Goal: Check status: Check status

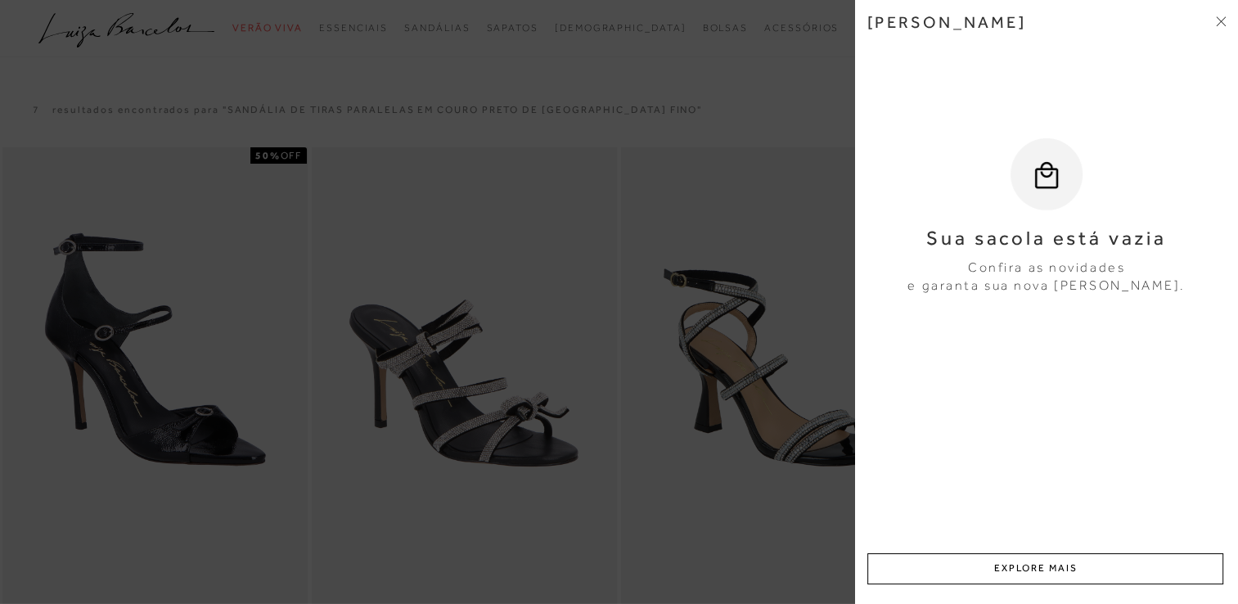
click at [692, 129] on div at bounding box center [619, 302] width 1238 height 604
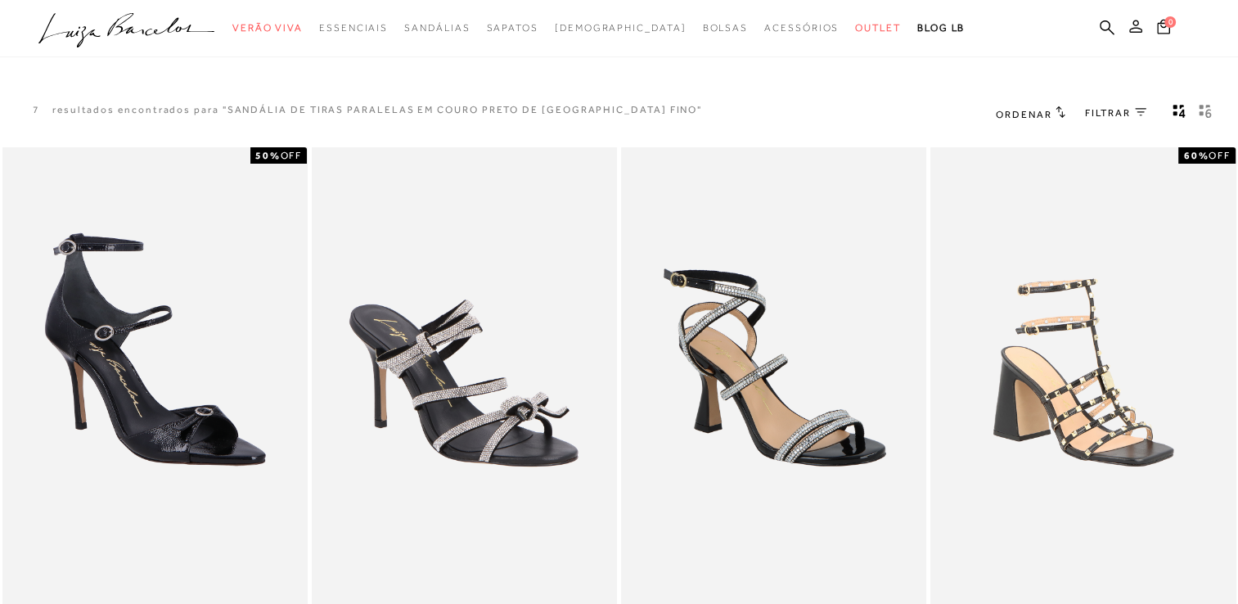
click at [1140, 25] on icon at bounding box center [1135, 26] width 13 height 13
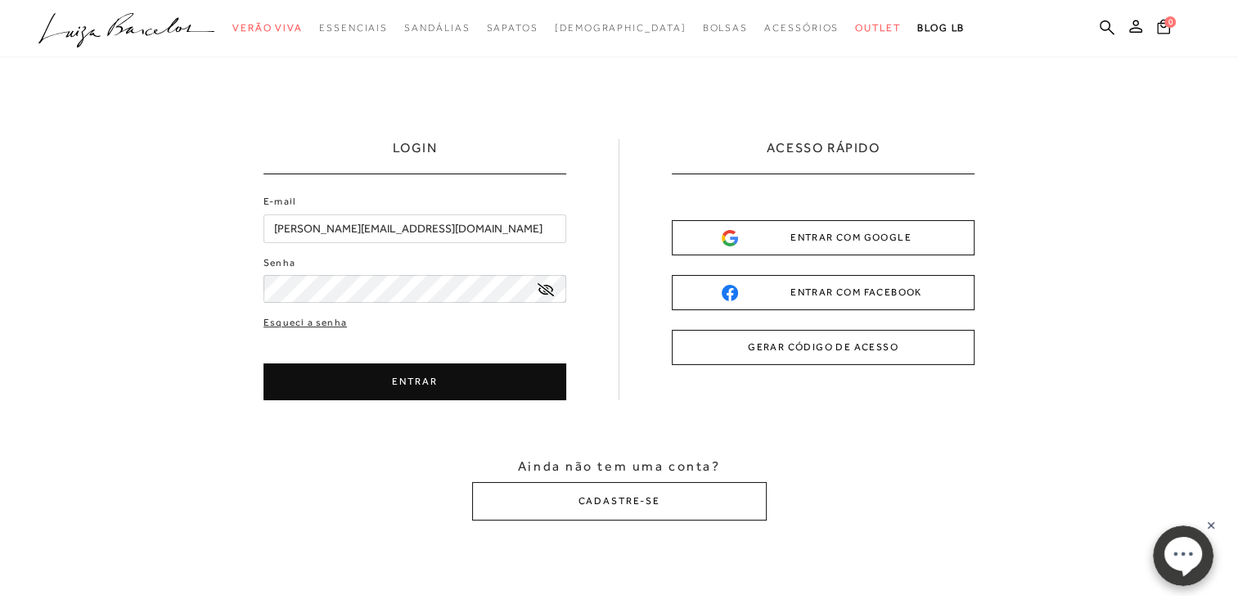
click at [421, 378] on button "ENTRAR" at bounding box center [414, 381] width 303 height 37
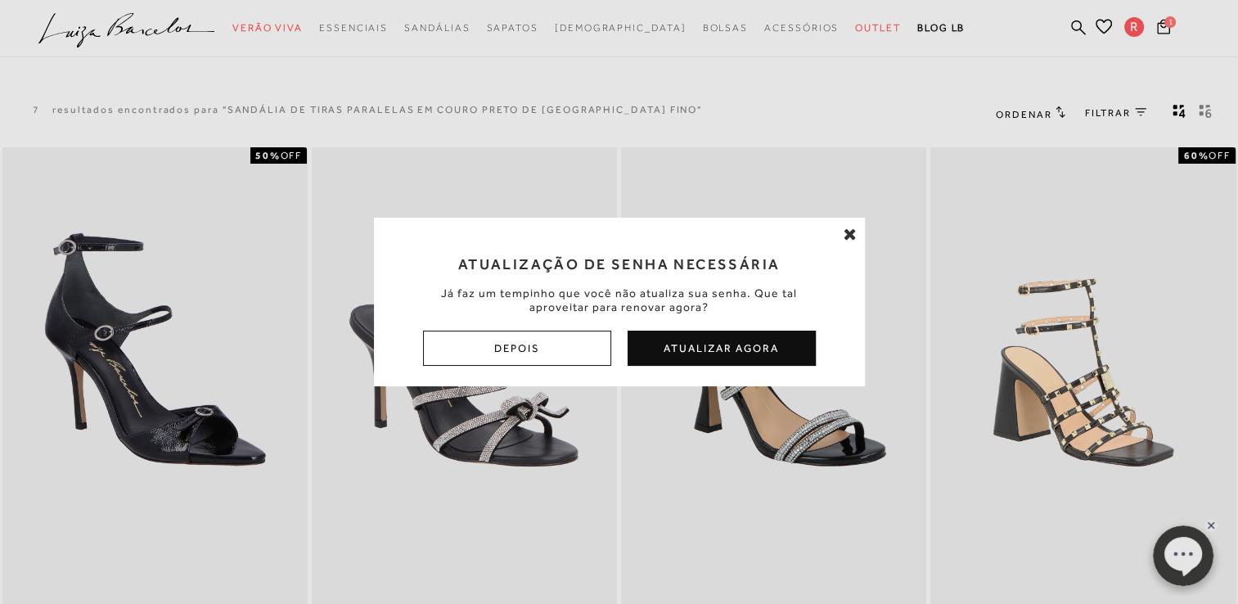
click at [849, 235] on icon at bounding box center [849, 234] width 13 height 16
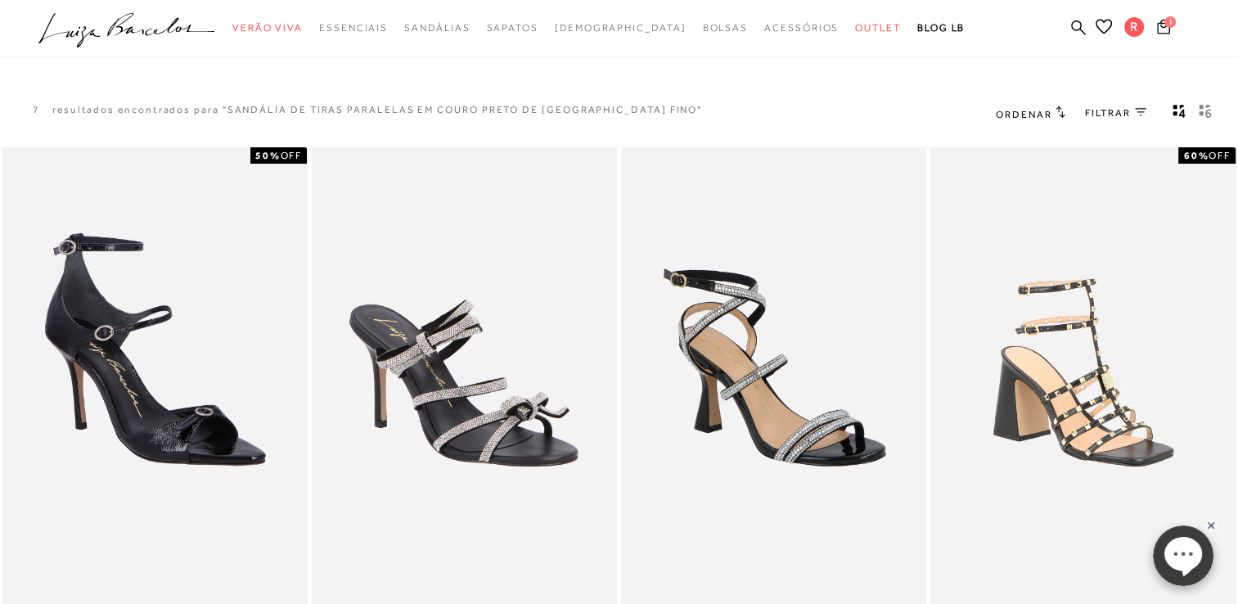
click at [1175, 111] on rect "Mostrar 4 produtos por linha" at bounding box center [1175, 113] width 4 height 4
click at [1204, 110] on icon "gridText6Desc" at bounding box center [1204, 111] width 13 height 15
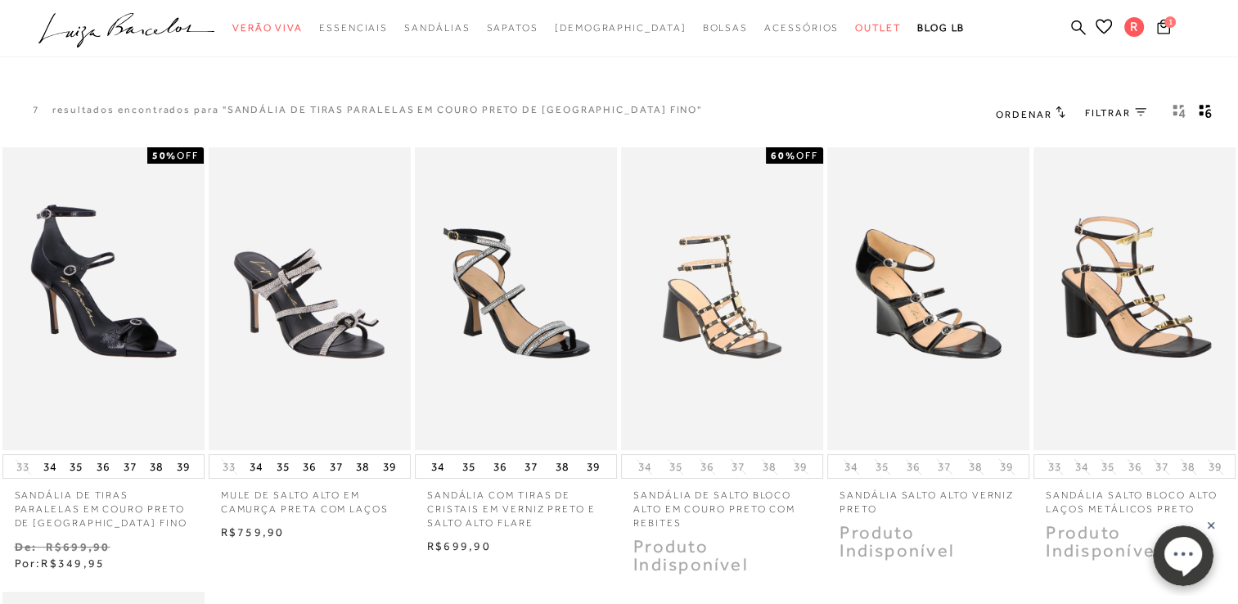
click at [1206, 108] on icon "gridText6Desc" at bounding box center [1204, 111] width 13 height 15
click at [1127, 111] on link "Meus Pedidos" at bounding box center [1132, 109] width 131 height 30
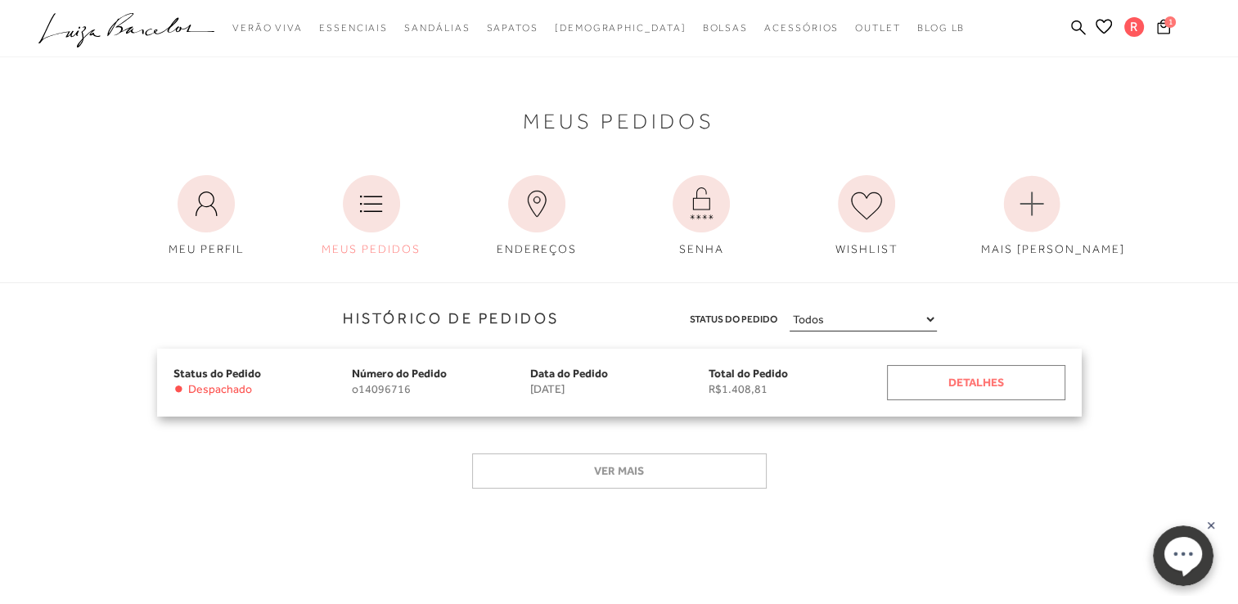
click at [937, 385] on div "Detalhes" at bounding box center [976, 382] width 178 height 35
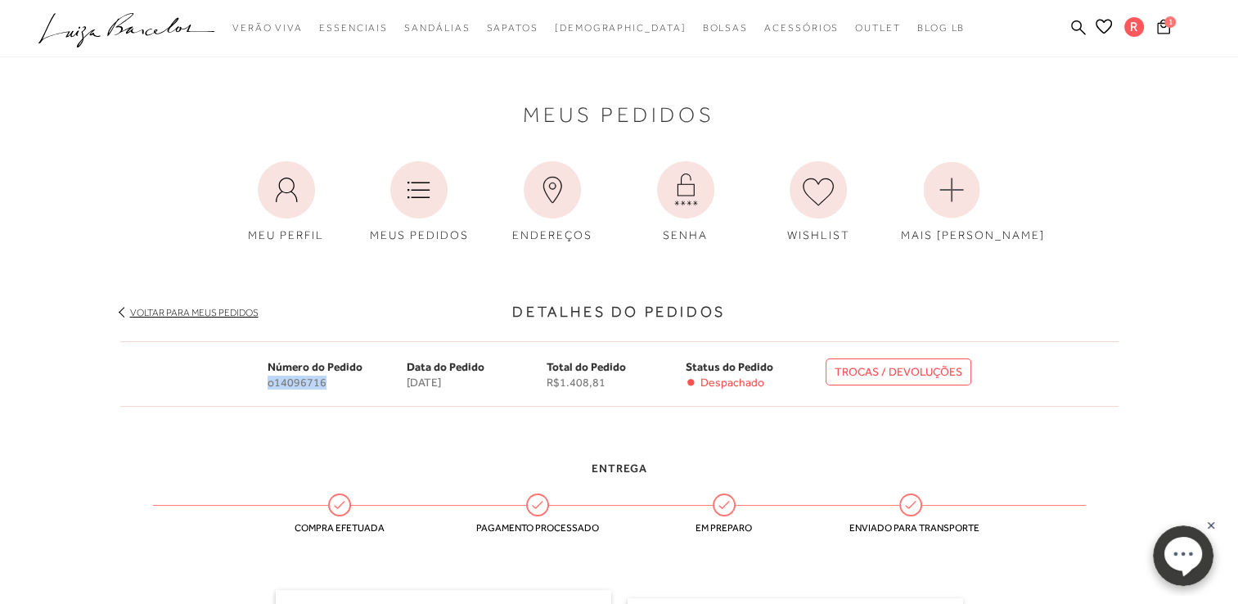
drag, startPoint x: 332, startPoint y: 382, endPoint x: 255, endPoint y: 388, distance: 77.1
click at [255, 388] on div "Número do Pedido o14096716 Data do Pedido [DATE] Total do Pedido R$1.408,81 Sta…" at bounding box center [619, 373] width 998 height 65
copy span "o14096716"
click at [1128, 79] on link "Minha Conta" at bounding box center [1132, 75] width 131 height 37
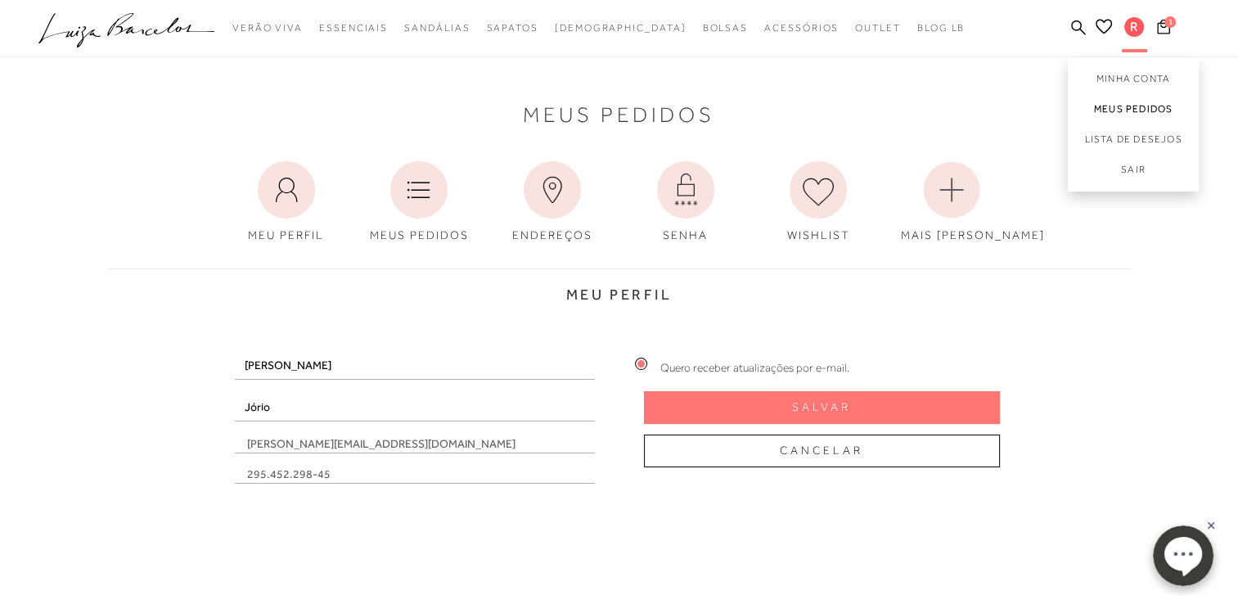
click at [1134, 106] on link "Meus Pedidos" at bounding box center [1132, 109] width 131 height 30
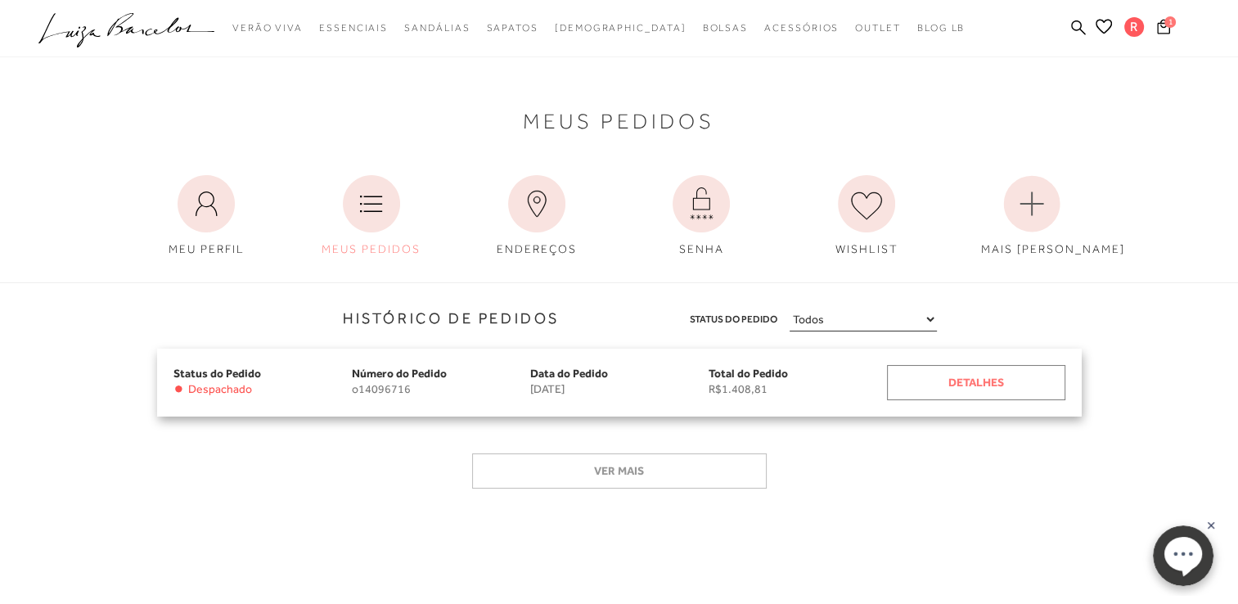
click at [966, 381] on div "Detalhes" at bounding box center [976, 382] width 178 height 35
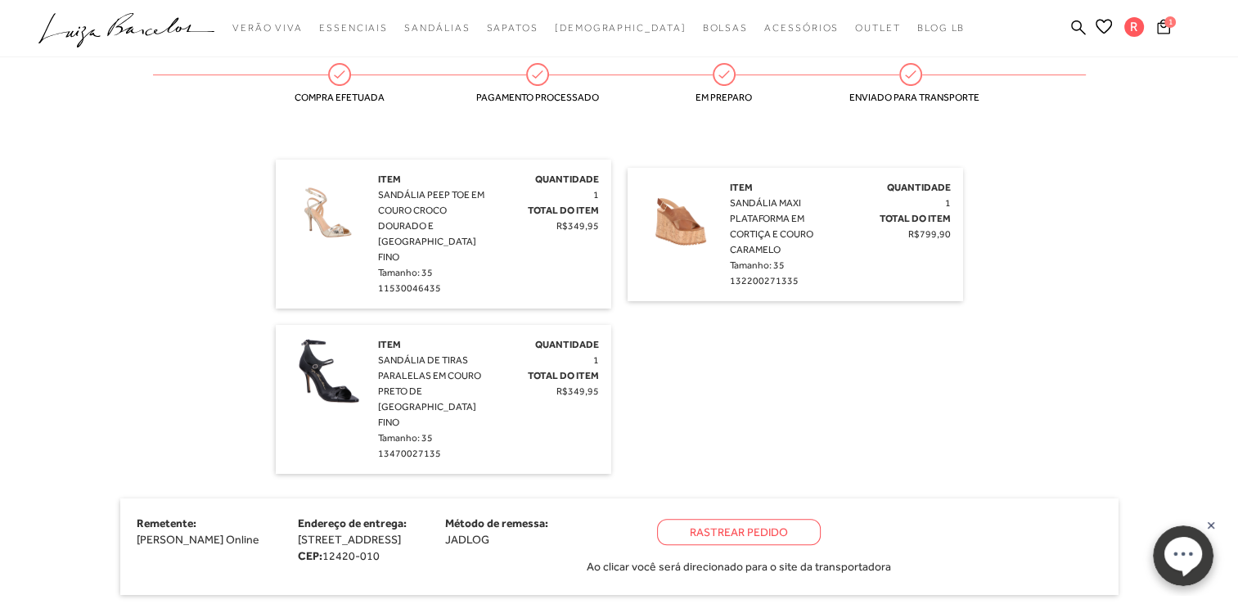
scroll to position [573, 0]
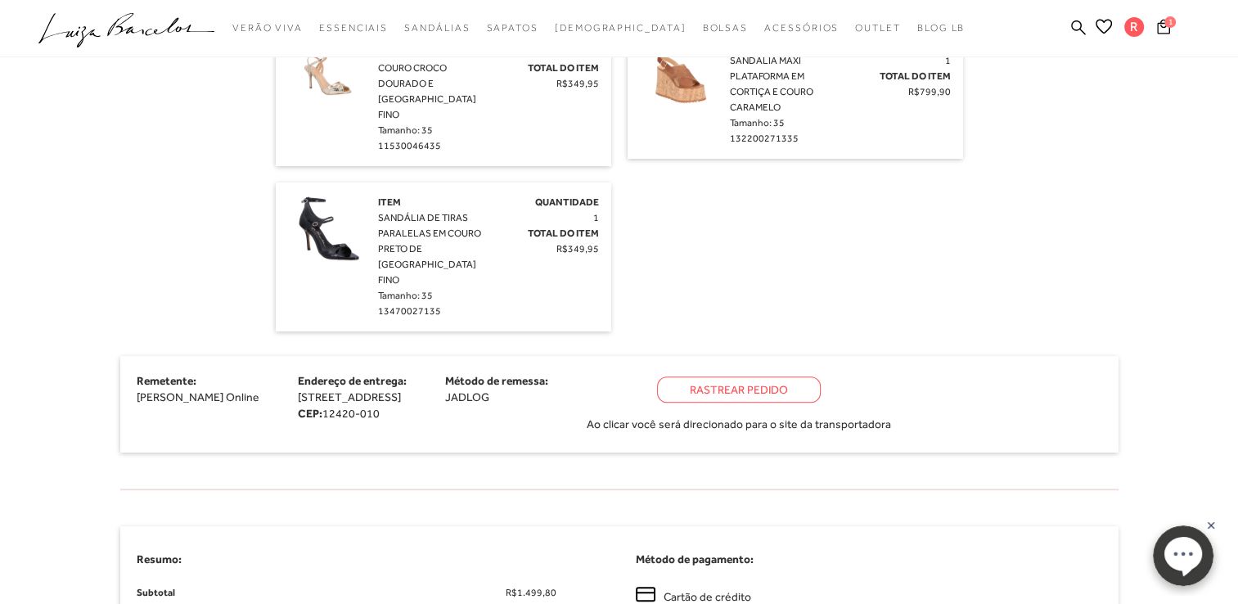
click at [1186, 556] on ellipse at bounding box center [1182, 553] width 38 height 34
